Goal: Information Seeking & Learning: Learn about a topic

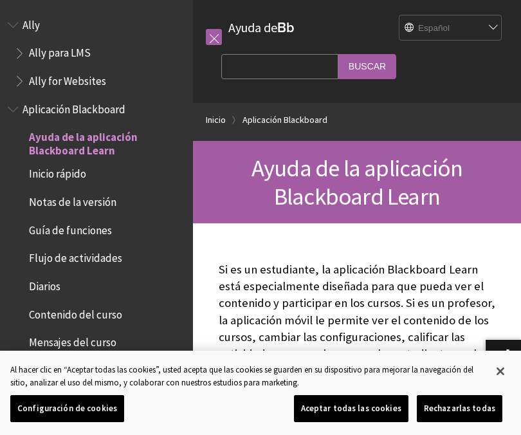
scroll to position [105, 0]
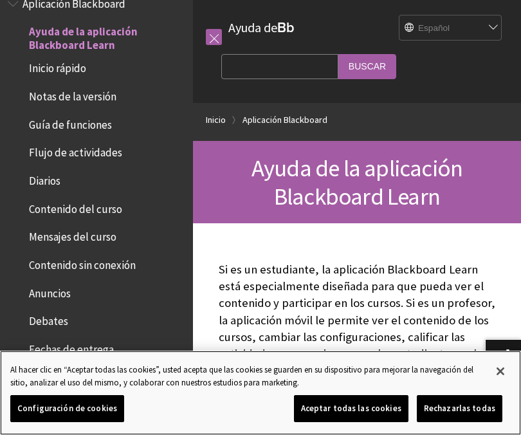
click at [381, 408] on button "Aceptar todas las cookies" at bounding box center [351, 408] width 115 height 27
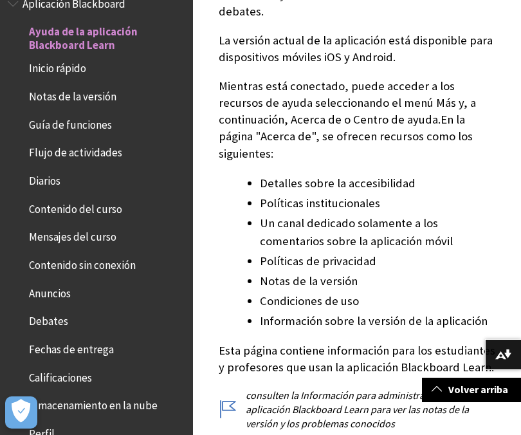
scroll to position [356, 0]
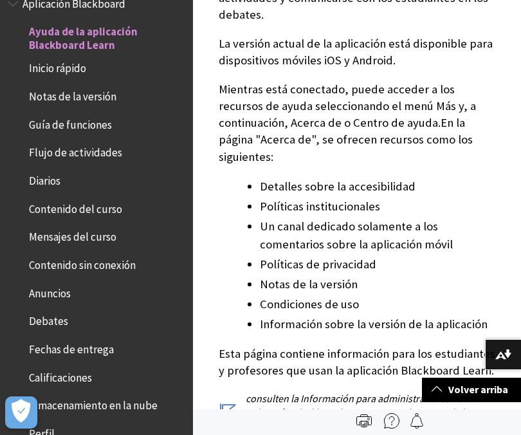
click at [80, 69] on span "Inicio rápido" at bounding box center [57, 66] width 57 height 17
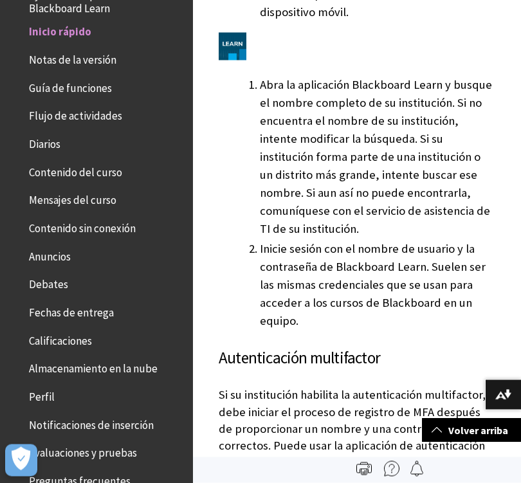
scroll to position [1236, 0]
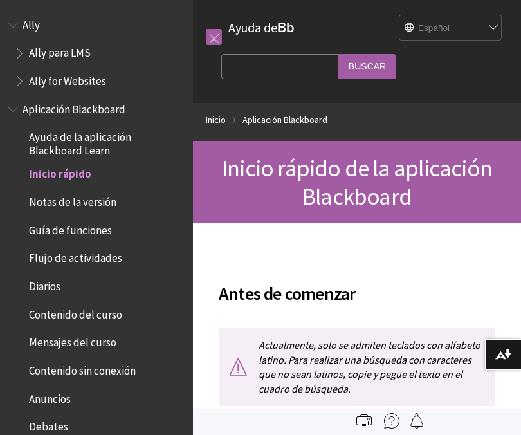
scroll to position [142, 0]
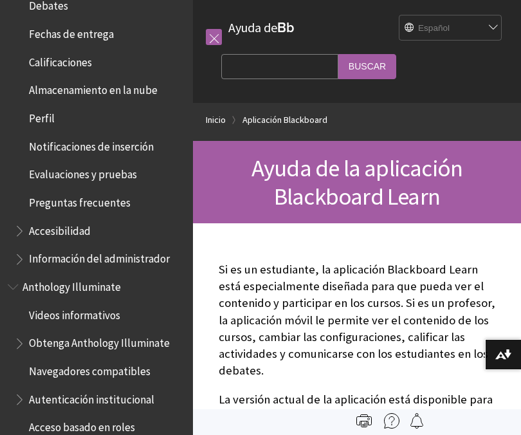
scroll to position [425, 0]
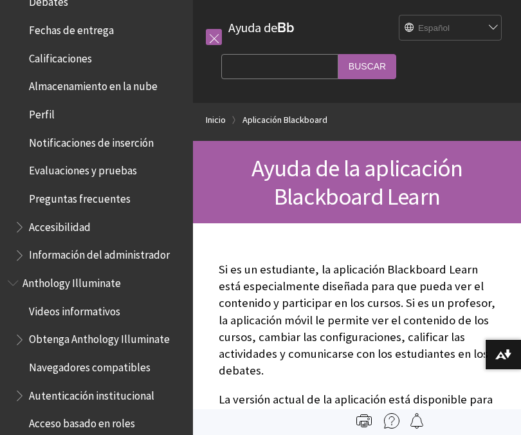
click at [66, 216] on span "Accesibilidad" at bounding box center [60, 224] width 62 height 17
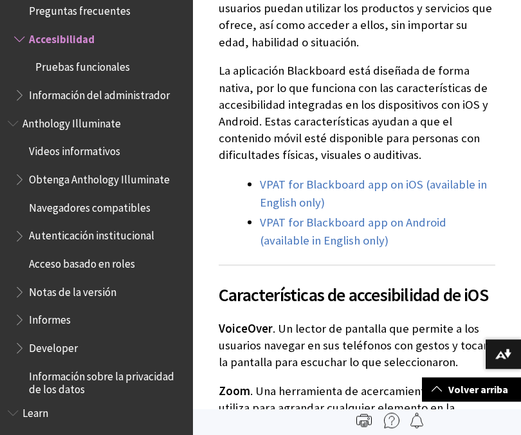
scroll to position [279, 0]
